Goal: Entertainment & Leisure: Consume media (video, audio)

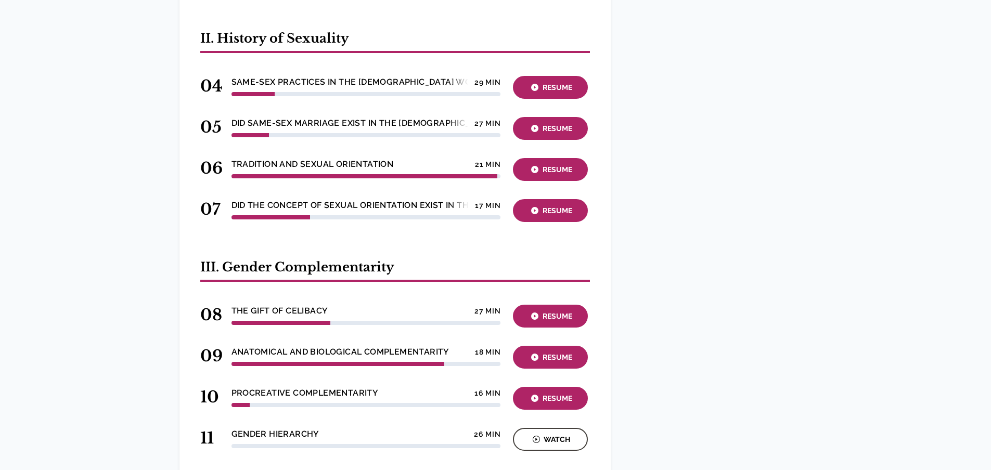
scroll to position [572, 0]
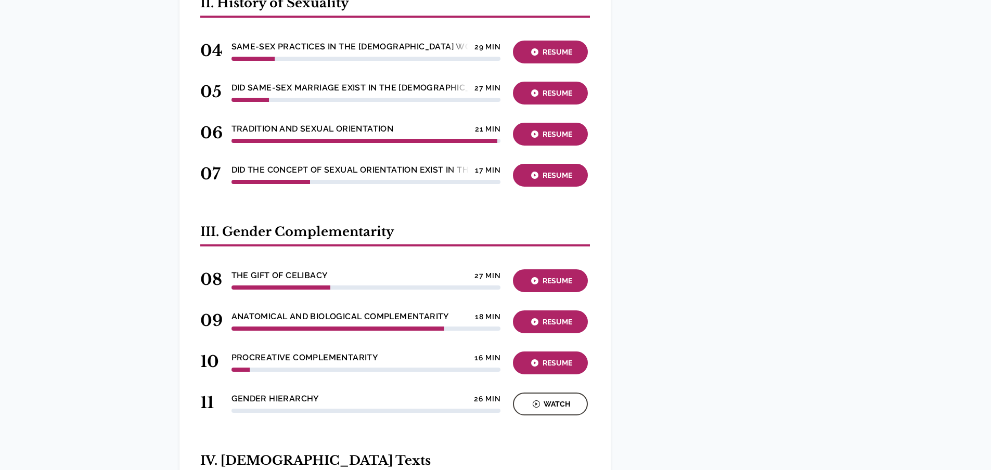
click at [553, 398] on div "Watch" at bounding box center [550, 404] width 69 height 12
